Goal: Task Accomplishment & Management: Check status

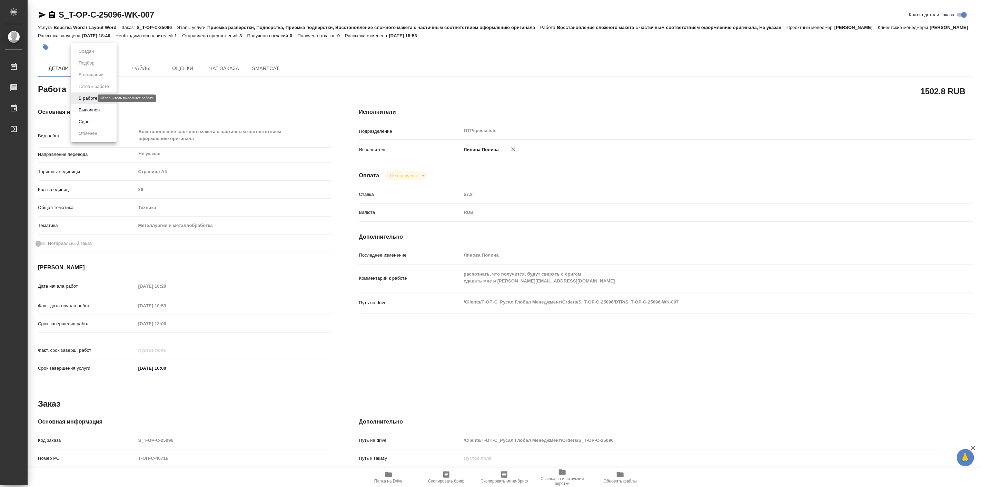
click at [85, 99] on body "🙏 .cls-1 fill:#fff; AWATERA [PERSON_NAME] Работы 0 Чаты График Выйти S_T-OP-C-2…" at bounding box center [490, 243] width 981 height 487
click at [94, 108] on button "Выполнен" at bounding box center [89, 110] width 25 height 8
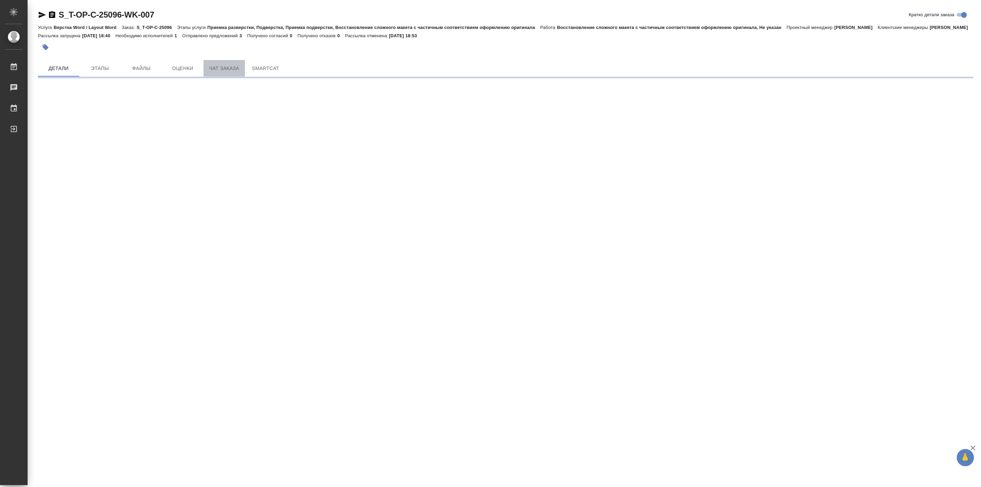
click at [220, 73] on span "Чат заказа" at bounding box center [224, 68] width 33 height 9
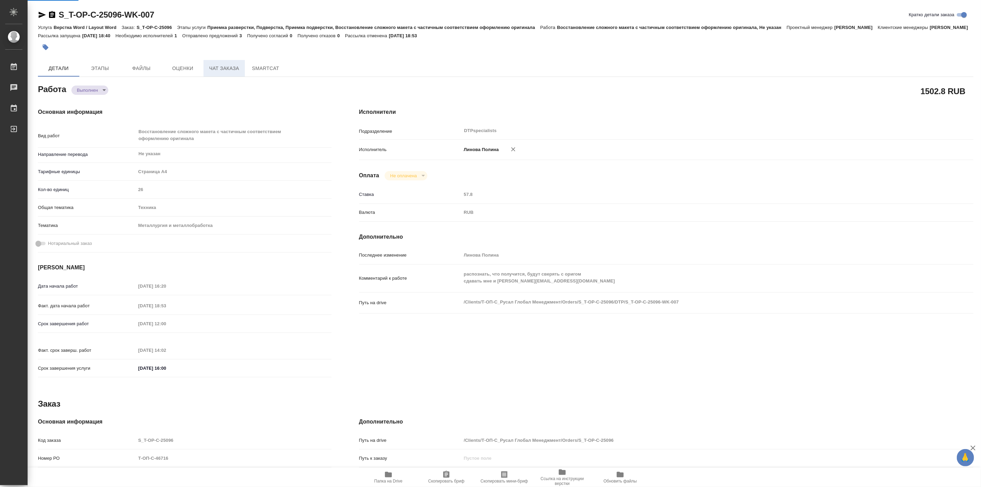
type textarea "x"
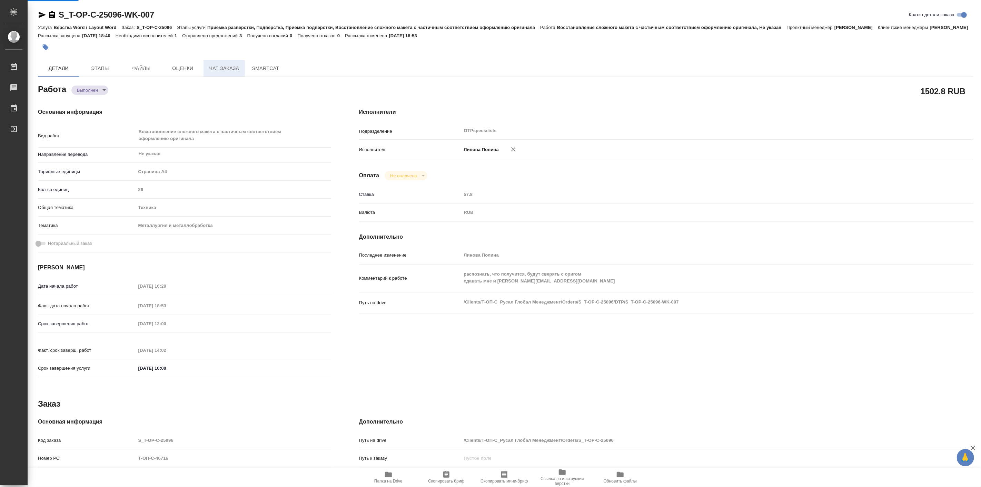
type textarea "x"
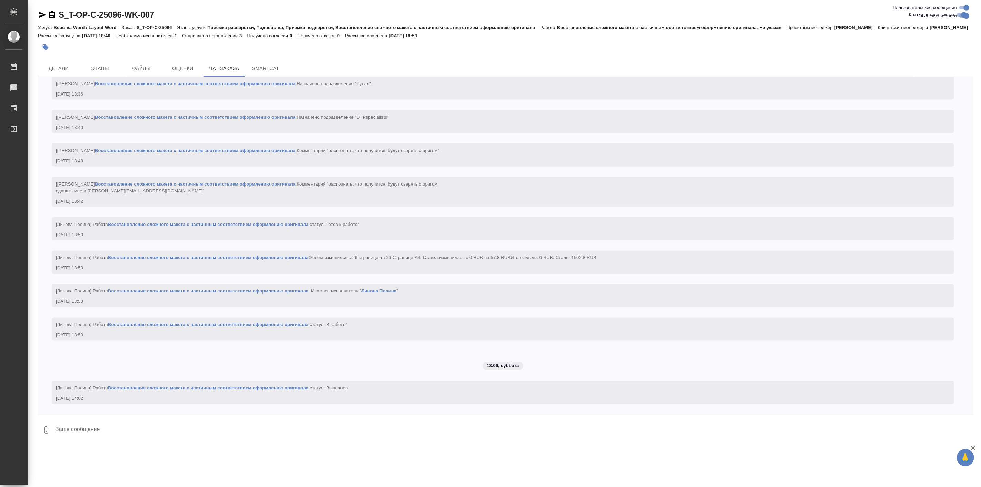
scroll to position [960, 0]
click at [56, 73] on span "Детали" at bounding box center [58, 68] width 33 height 9
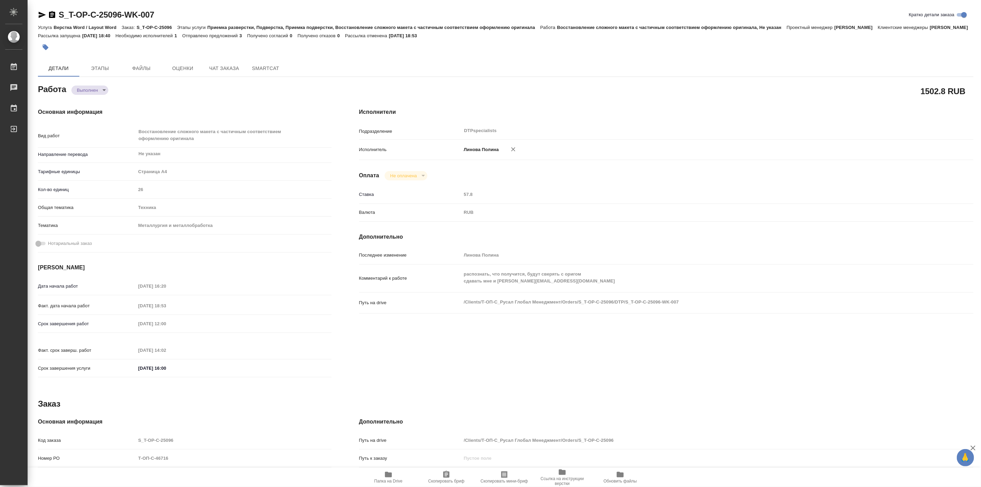
type textarea "x"
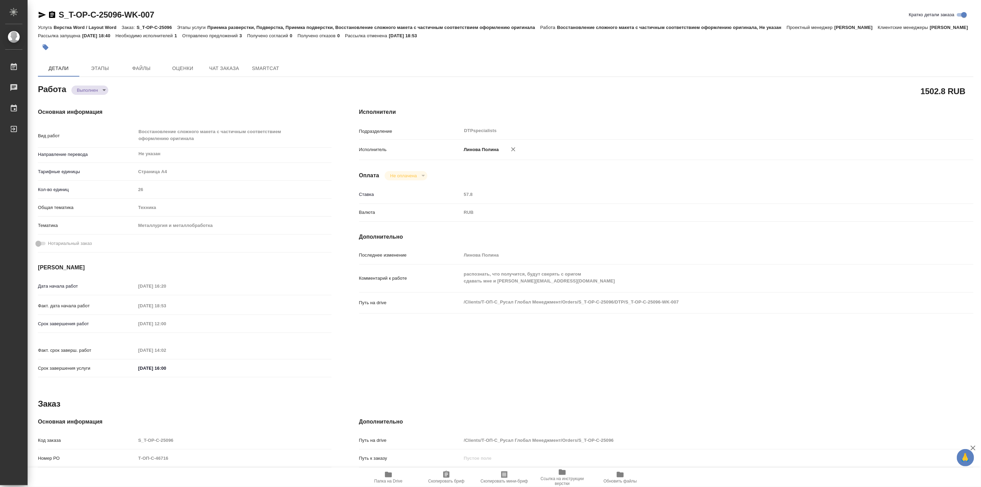
type textarea "x"
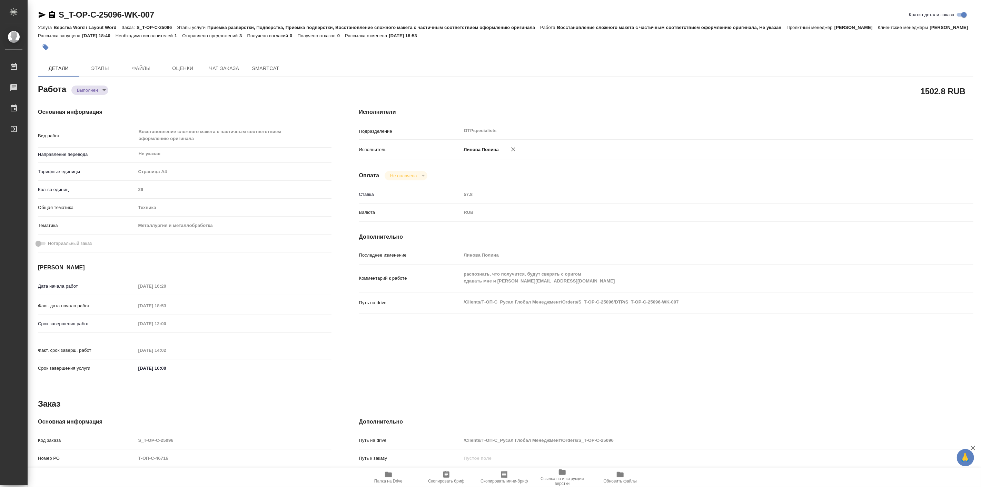
type textarea "x"
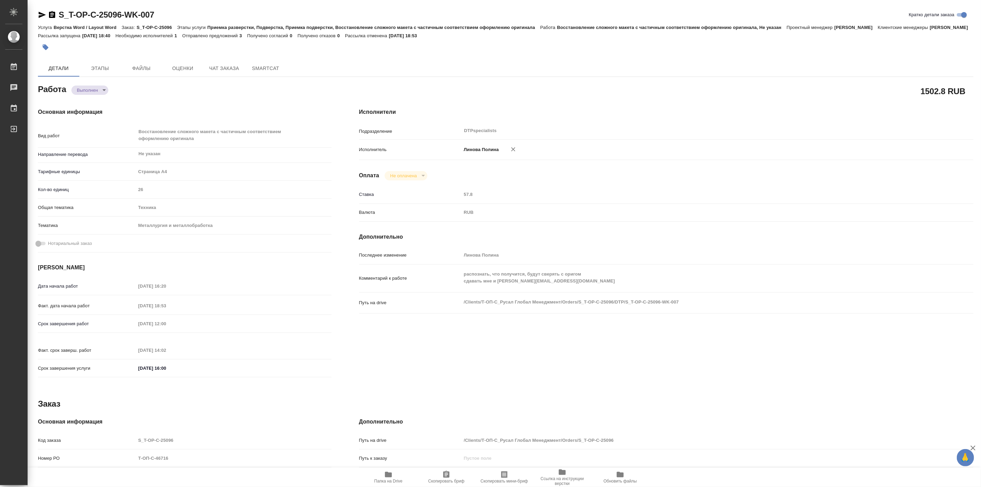
type textarea "x"
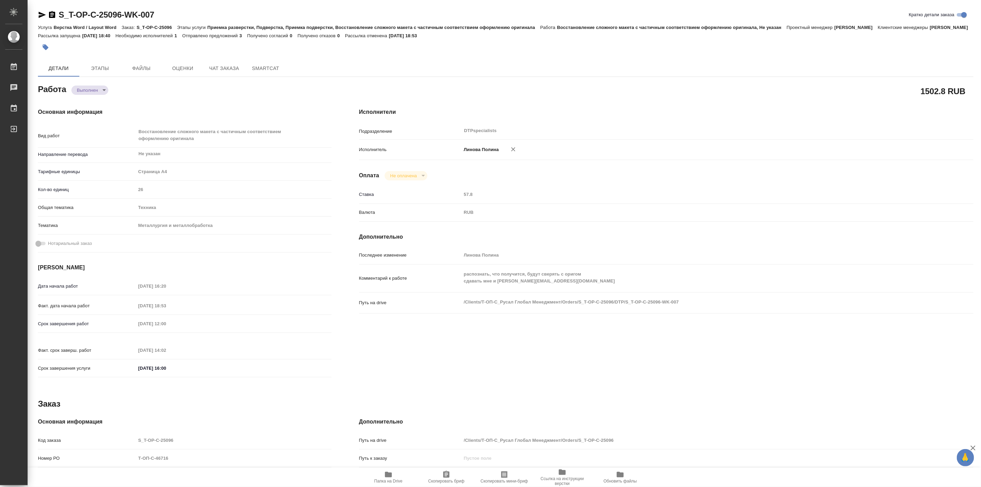
type textarea "x"
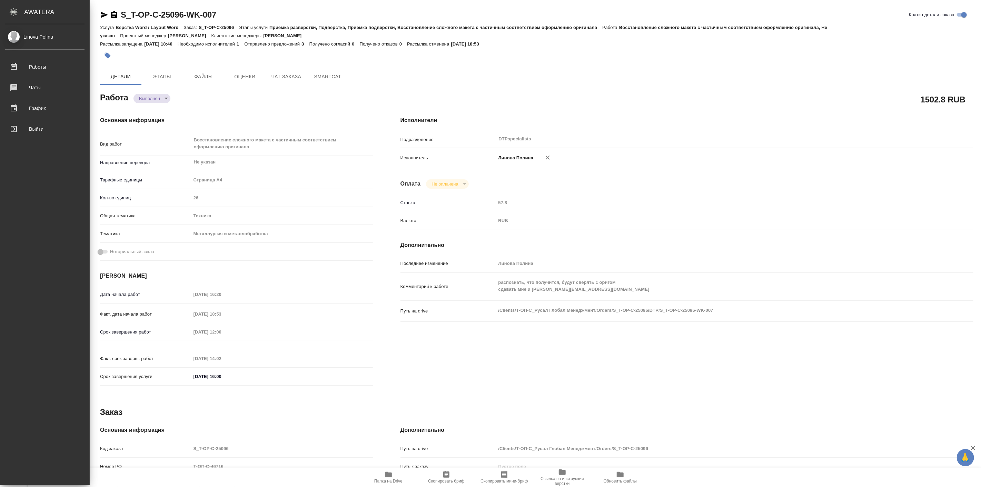
type textarea "x"
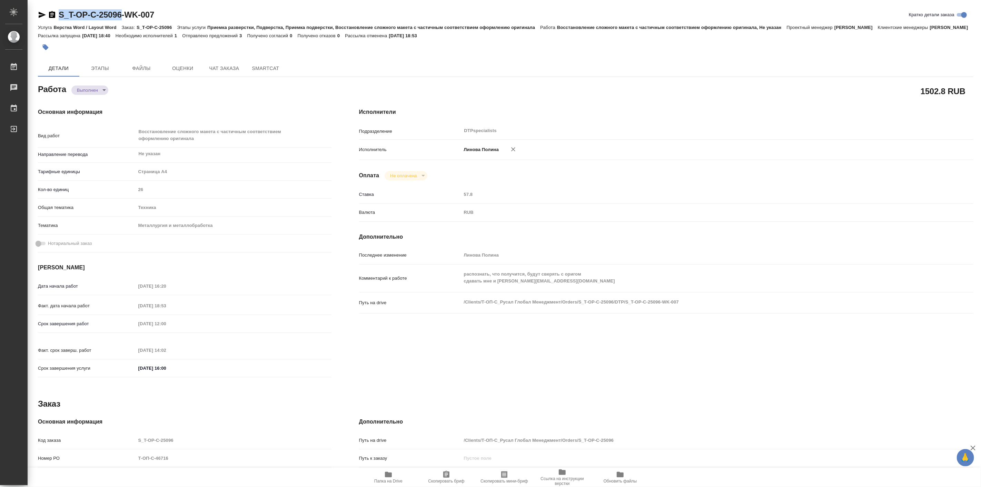
drag, startPoint x: 57, startPoint y: 8, endPoint x: 123, endPoint y: 17, distance: 66.6
click at [123, 17] on div "S_T-OP-C-25096-WK-007 Кратко детали заказа Услуга Верстка Word / Layout Word За…" at bounding box center [505, 301] width 943 height 603
copy link "S_T-OP-C-25096"
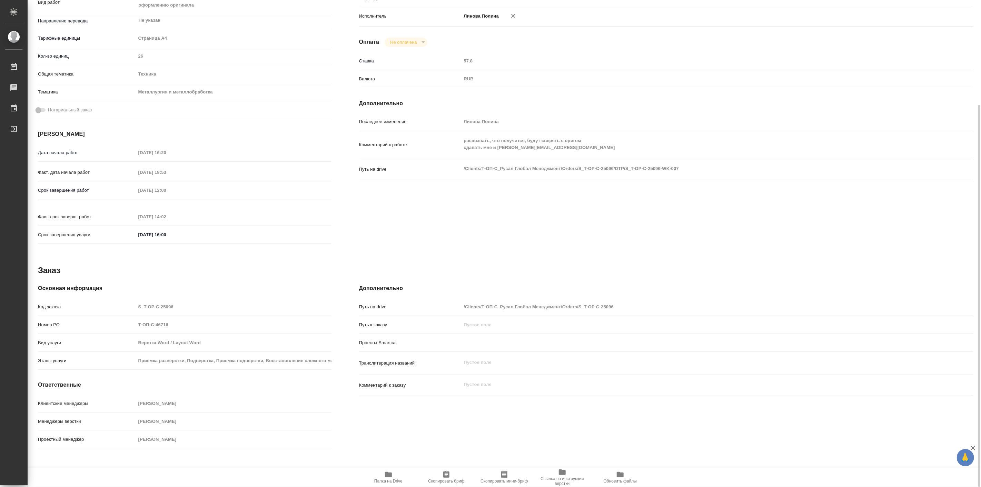
scroll to position [6, 0]
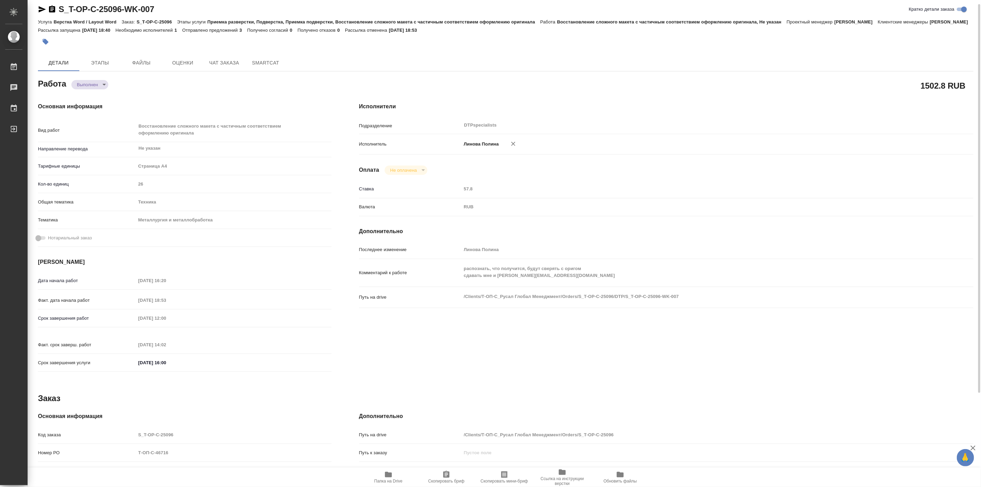
click at [153, 97] on div "Основная информация Вид работ Восстановление сложного макета с частичным соотве…" at bounding box center [184, 240] width 321 height 302
click at [226, 67] on span "Чат заказа" at bounding box center [224, 63] width 33 height 9
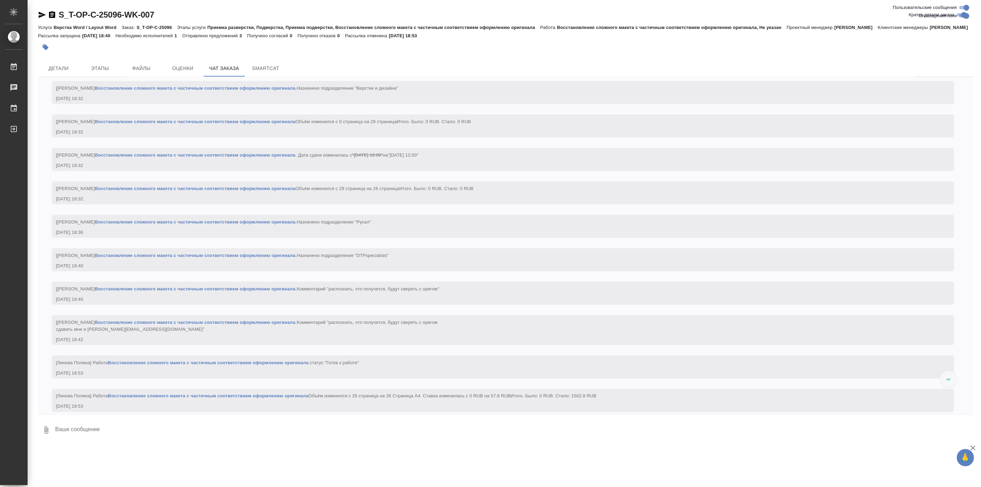
scroll to position [768, 0]
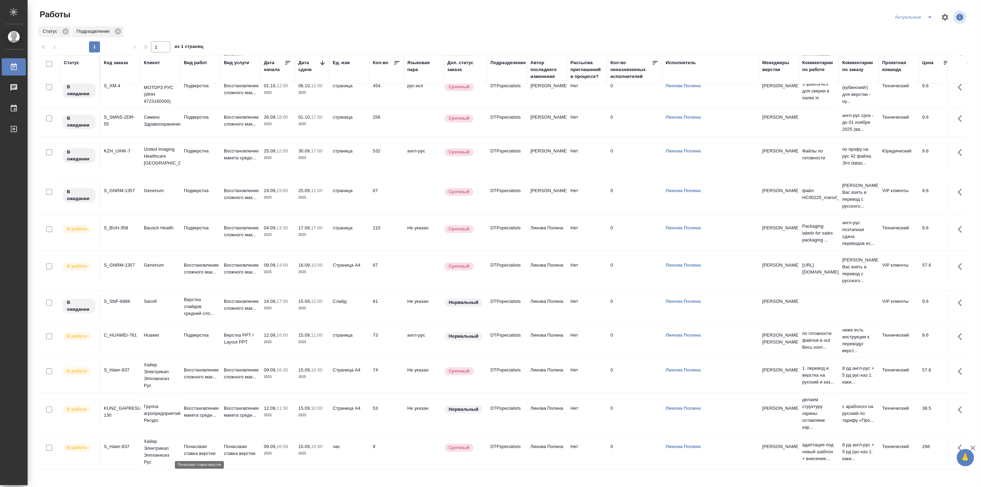
scroll to position [58, 0]
click at [292, 36] on div "Статус Подразделение" at bounding box center [503, 32] width 930 height 12
